Goal: Task Accomplishment & Management: Complete application form

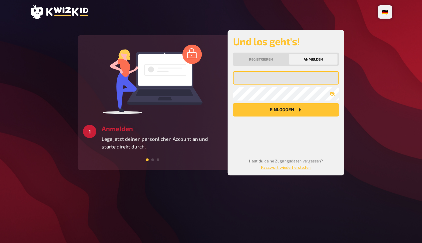
click at [262, 77] on input "email" at bounding box center [286, 77] width 106 height 13
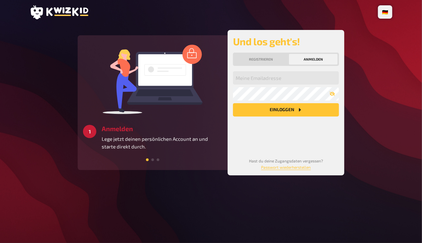
click at [265, 66] on div "Registrieren Anmelden" at bounding box center [286, 59] width 106 height 13
click at [267, 63] on button "Registrieren" at bounding box center [260, 59] width 53 height 11
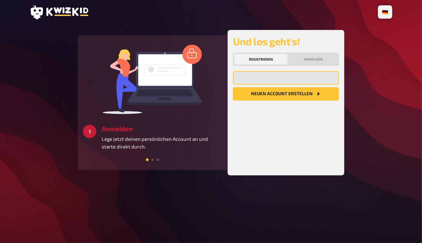
click at [269, 78] on input "email" at bounding box center [286, 77] width 106 height 13
type input "z"
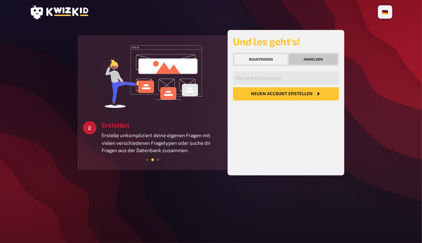
click at [319, 59] on button "Anmelden" at bounding box center [313, 59] width 49 height 11
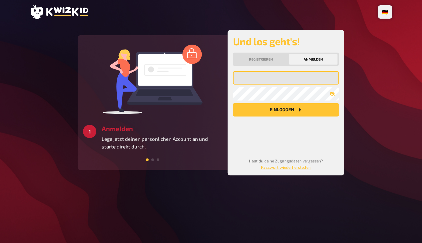
click at [257, 83] on input "email" at bounding box center [286, 77] width 106 height 13
